Goal: Navigation & Orientation: Find specific page/section

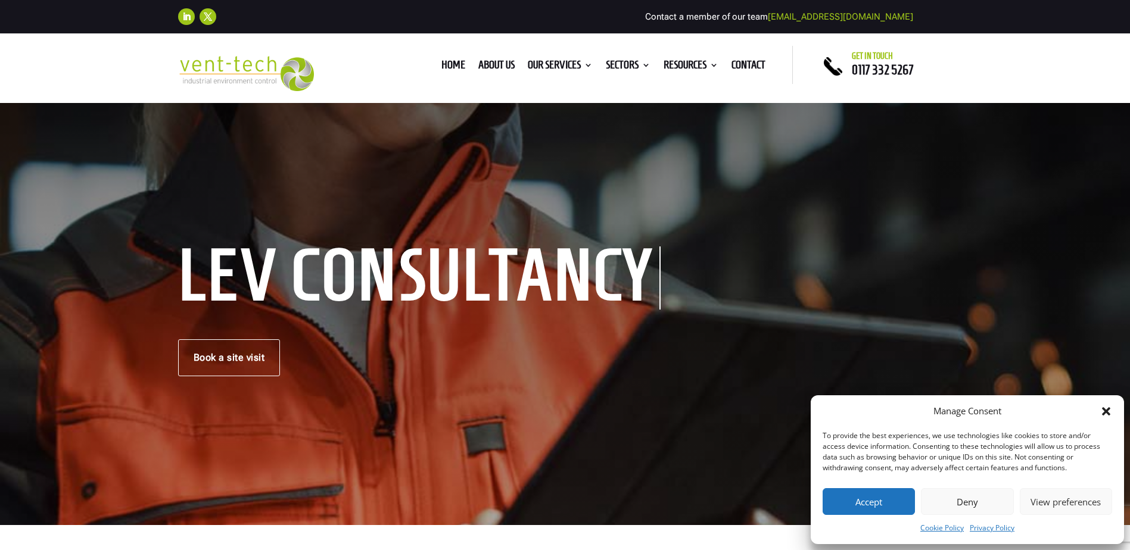
click at [859, 500] on button "Accept" at bounding box center [868, 501] width 92 height 27
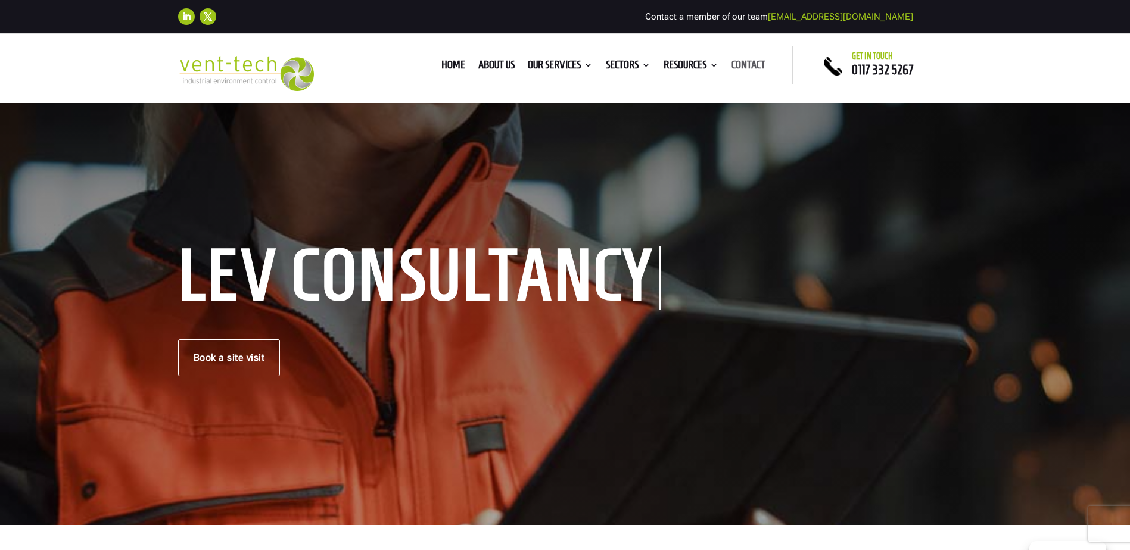
click at [751, 61] on link "Contact" at bounding box center [748, 67] width 34 height 13
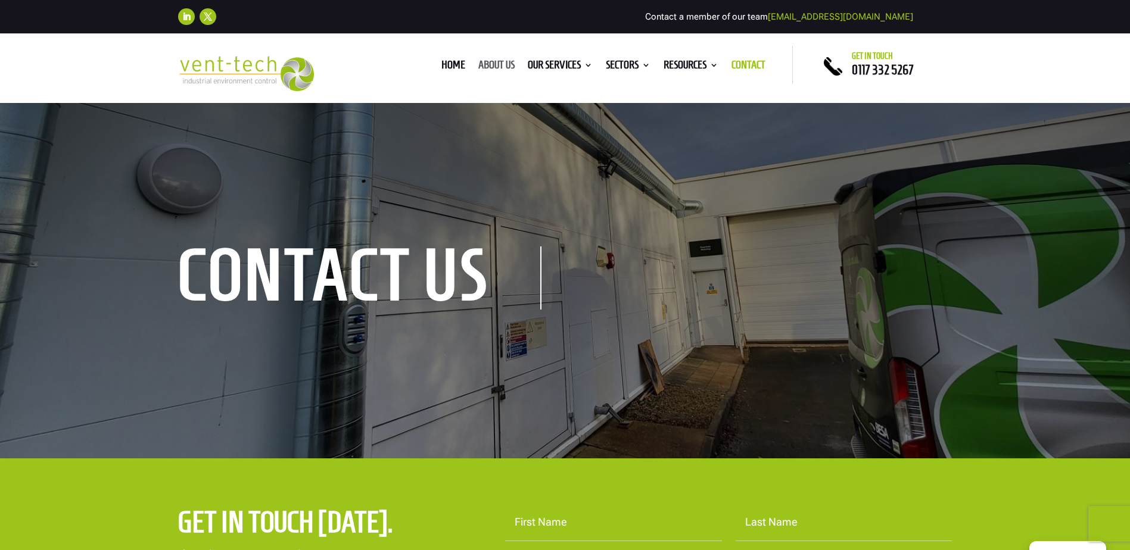
click at [486, 64] on link "About us" at bounding box center [496, 67] width 36 height 13
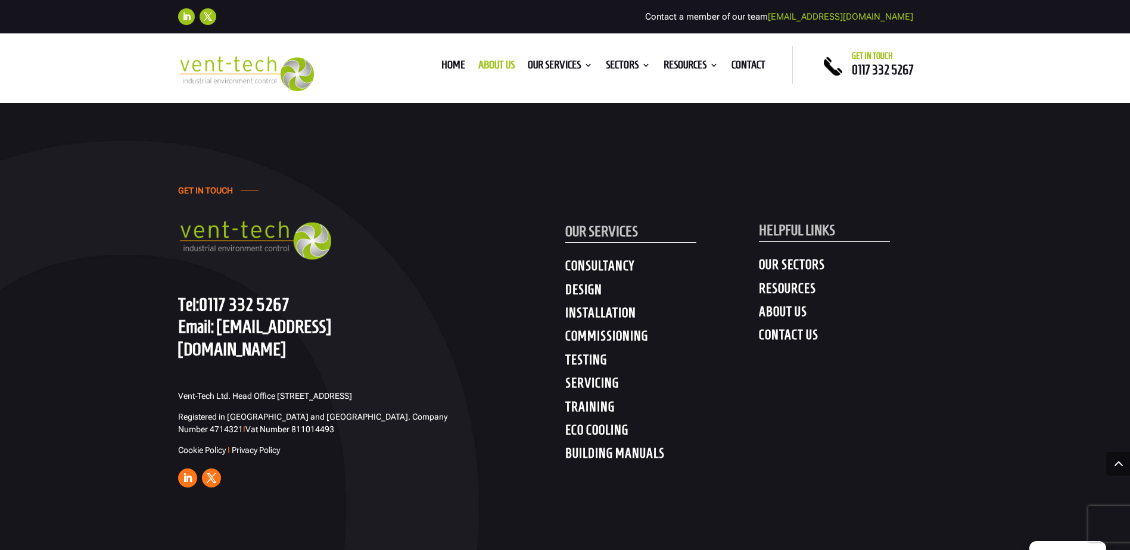
scroll to position [3871, 0]
